Goal: Information Seeking & Learning: Check status

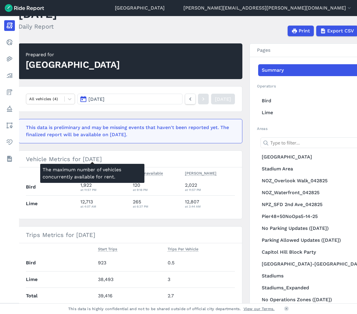
scroll to position [59, 0]
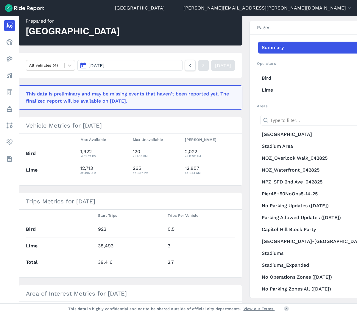
click at [116, 69] on button "[DATE]" at bounding box center [129, 65] width 105 height 11
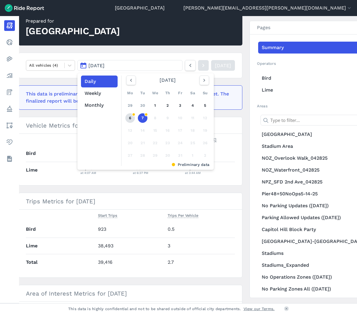
click at [131, 117] on link "6" at bounding box center [130, 118] width 10 height 10
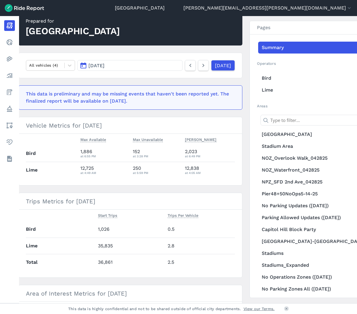
click at [121, 67] on button "[DATE]" at bounding box center [129, 65] width 105 height 11
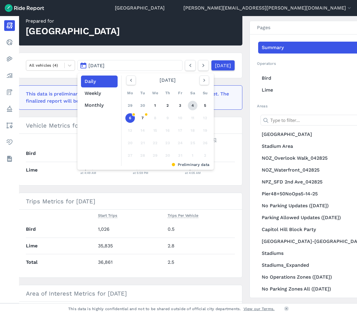
click at [194, 103] on link "4" at bounding box center [193, 106] width 10 height 10
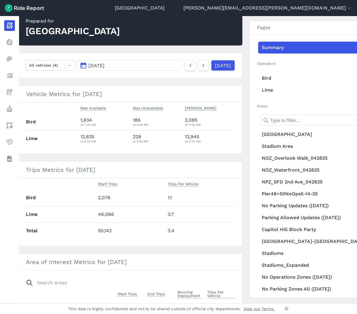
click at [122, 63] on button "[DATE]" at bounding box center [129, 65] width 105 height 11
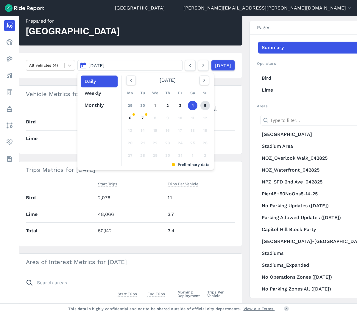
click at [200, 108] on link "5" at bounding box center [205, 106] width 10 height 10
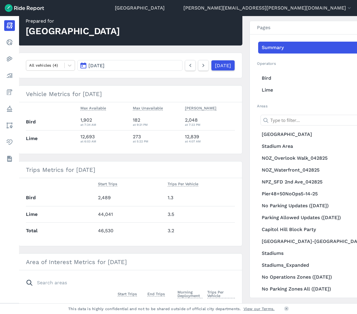
click at [142, 64] on button "[DATE]" at bounding box center [129, 65] width 105 height 11
click at [145, 65] on button "[DATE]" at bounding box center [129, 65] width 105 height 11
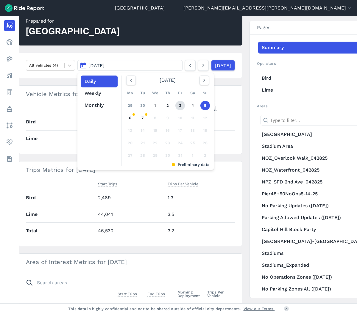
click at [176, 105] on link "3" at bounding box center [180, 106] width 10 height 10
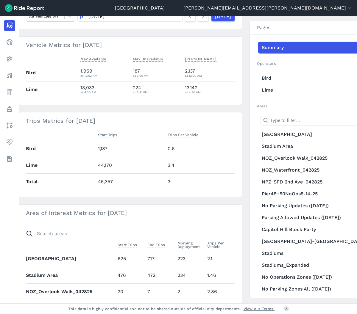
scroll to position [55, 0]
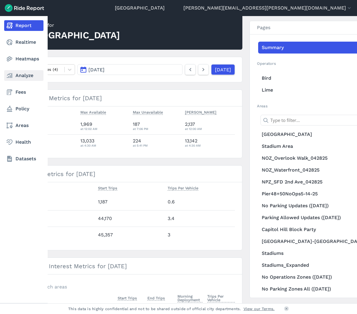
click at [4, 74] on link "Analyze" at bounding box center [23, 75] width 39 height 11
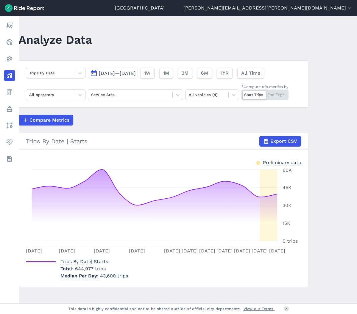
click at [107, 76] on span "[DATE]—[DATE]" at bounding box center [117, 73] width 37 height 6
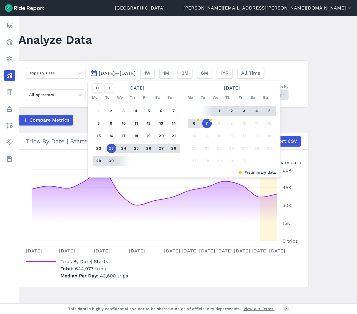
click at [218, 112] on button "1" at bounding box center [219, 111] width 10 height 10
click at [208, 123] on button "7" at bounding box center [207, 124] width 10 height 10
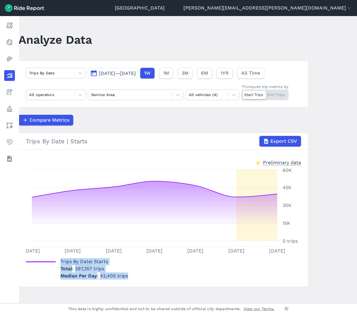
drag, startPoint x: 132, startPoint y: 276, endPoint x: 55, endPoint y: 260, distance: 78.5
click at [55, 260] on div "Trips By Date | Starts Total 297,357 trips Median Per Day 42,400 trips" at bounding box center [163, 268] width 275 height 24
drag, startPoint x: 55, startPoint y: 260, endPoint x: 76, endPoint y: 289, distance: 36.0
click at [76, 289] on main "Analyze Data Trips By Date [DATE]—[DATE] 1W 1M 3M 6M 1YR All Time All operators…" at bounding box center [188, 159] width 338 height 287
click at [106, 75] on span "[DATE]—[DATE]" at bounding box center [117, 73] width 37 height 6
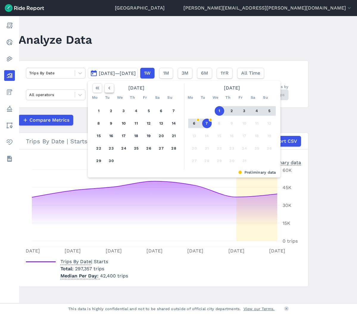
click at [112, 90] on button "button" at bounding box center [109, 88] width 10 height 10
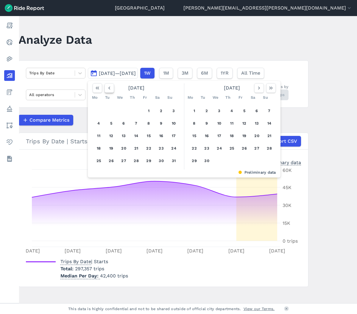
click at [112, 90] on button "button" at bounding box center [109, 88] width 10 height 10
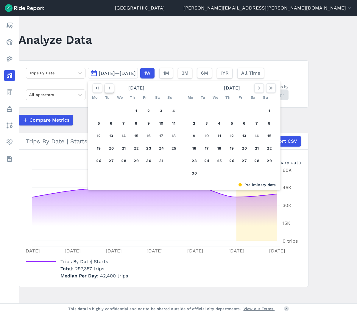
click at [112, 90] on button "button" at bounding box center [109, 88] width 10 height 10
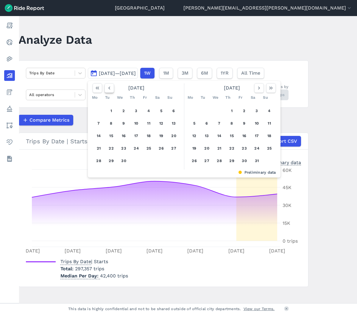
click at [112, 90] on button "button" at bounding box center [109, 88] width 10 height 10
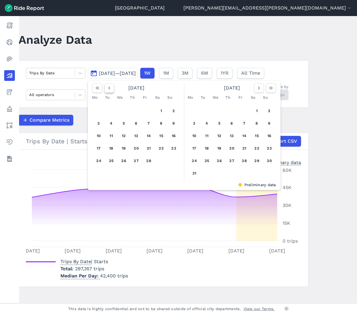
click at [112, 90] on button "button" at bounding box center [109, 88] width 10 height 10
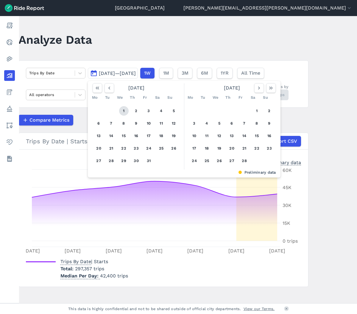
click at [120, 109] on button "1" at bounding box center [124, 111] width 10 height 10
click at [254, 88] on button "button" at bounding box center [259, 88] width 10 height 10
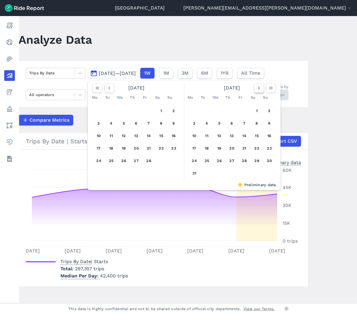
click at [254, 88] on button "button" at bounding box center [259, 88] width 10 height 10
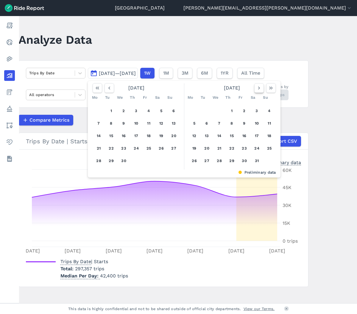
click at [254, 88] on button "button" at bounding box center [259, 88] width 10 height 10
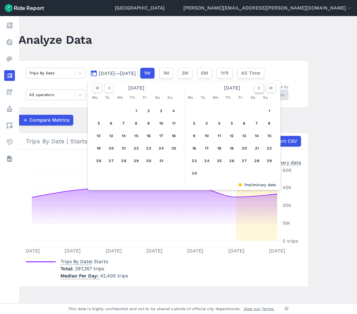
click at [254, 88] on button "button" at bounding box center [259, 88] width 10 height 10
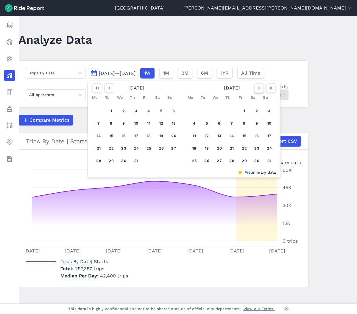
click at [254, 88] on button "button" at bounding box center [259, 88] width 10 height 10
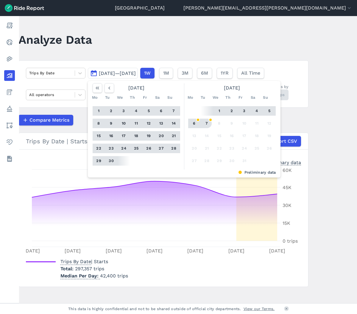
click at [207, 120] on button "7" at bounding box center [207, 124] width 10 height 10
